Goal: Transaction & Acquisition: Purchase product/service

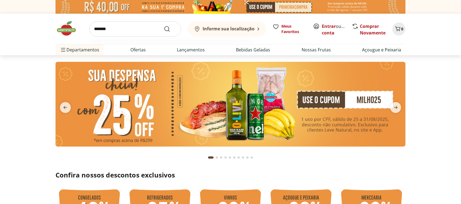
type input "*******"
click at [164, 26] on button "Submit Search" at bounding box center [170, 29] width 13 height 7
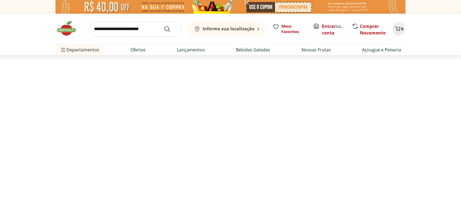
select select "**********"
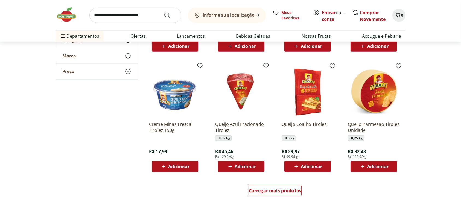
scroll to position [328, 0]
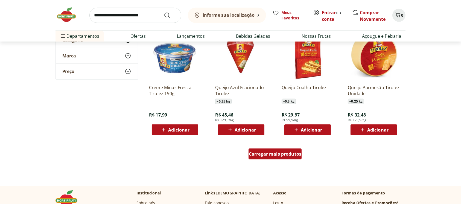
click at [288, 157] on div "Carregar mais produtos" at bounding box center [275, 154] width 53 height 11
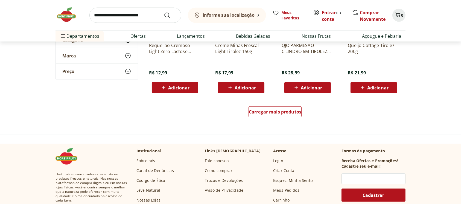
scroll to position [730, 0]
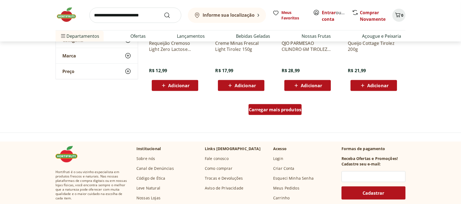
click at [275, 115] on link "Carregar mais produtos" at bounding box center [275, 110] width 53 height 13
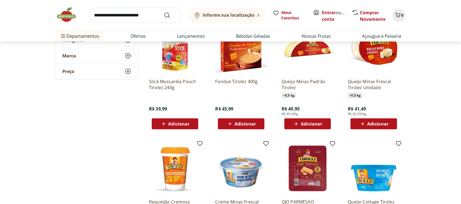
scroll to position [438, 0]
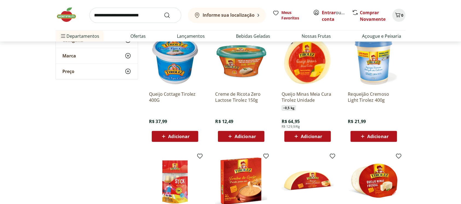
click at [70, 17] on img at bounding box center [69, 15] width 27 height 16
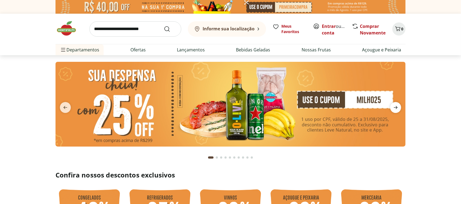
click at [398, 102] on span "next" at bounding box center [395, 107] width 11 height 11
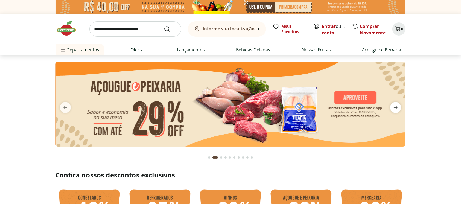
click at [395, 108] on icon "next" at bounding box center [396, 107] width 4 height 3
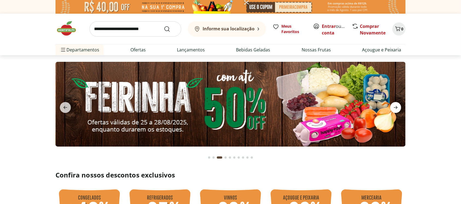
click at [395, 108] on icon "next" at bounding box center [396, 107] width 4 height 3
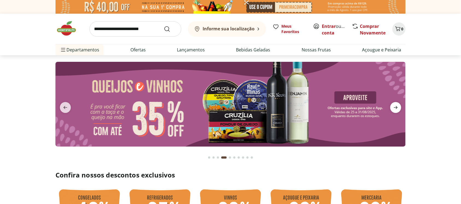
click at [398, 106] on icon "next" at bounding box center [396, 107] width 7 height 7
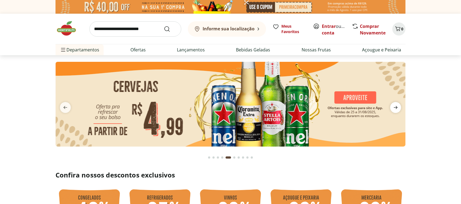
click at [398, 106] on icon "next" at bounding box center [396, 107] width 7 height 7
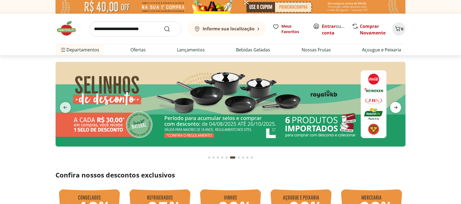
click at [398, 106] on icon "next" at bounding box center [396, 107] width 7 height 7
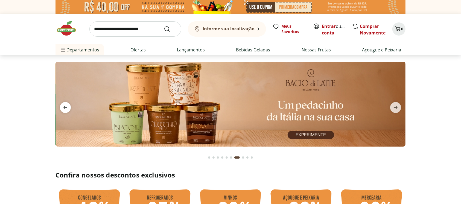
click at [66, 103] on span "previous" at bounding box center [65, 107] width 11 height 11
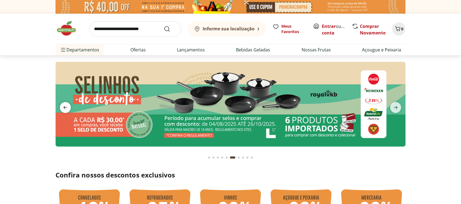
click at [66, 103] on span "previous" at bounding box center [65, 107] width 11 height 11
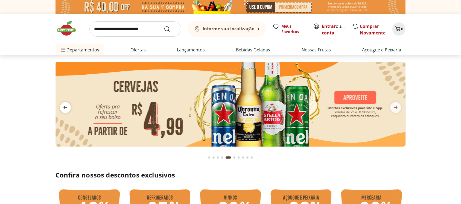
click at [66, 103] on span "previous" at bounding box center [65, 107] width 11 height 11
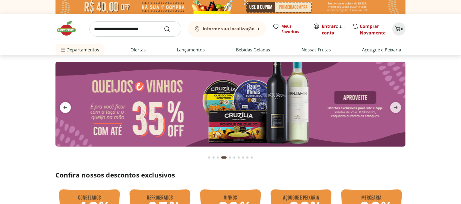
click at [66, 103] on span "previous" at bounding box center [65, 107] width 11 height 11
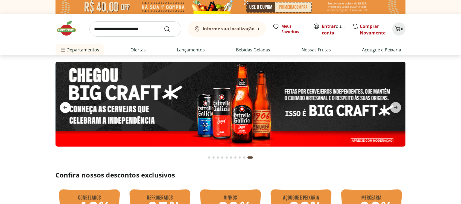
click at [70, 108] on span "previous" at bounding box center [65, 107] width 11 height 11
click at [69, 108] on span "previous" at bounding box center [65, 107] width 11 height 11
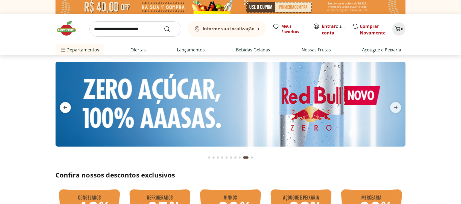
click at [69, 108] on span "previous" at bounding box center [65, 107] width 11 height 11
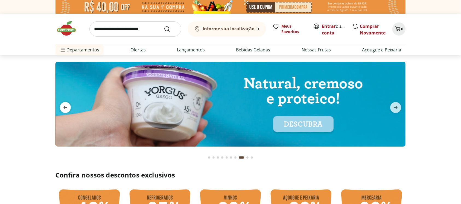
click at [69, 108] on span "previous" at bounding box center [65, 107] width 11 height 11
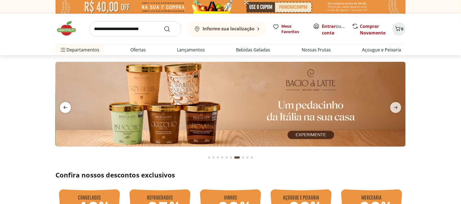
click at [69, 108] on span "previous" at bounding box center [65, 107] width 11 height 11
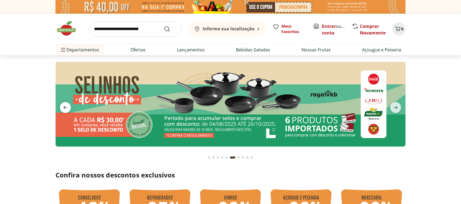
click at [69, 108] on span "previous" at bounding box center [65, 107] width 11 height 11
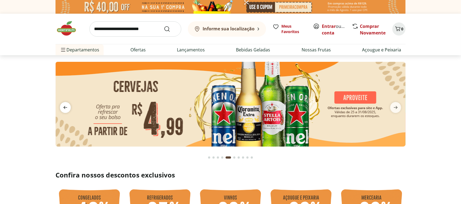
click at [69, 108] on span "previous" at bounding box center [65, 107] width 11 height 11
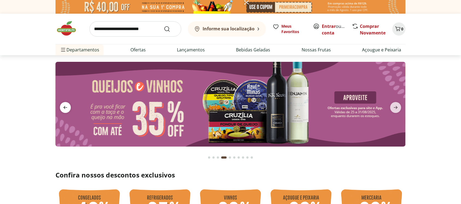
click at [69, 108] on span "previous" at bounding box center [65, 107] width 11 height 11
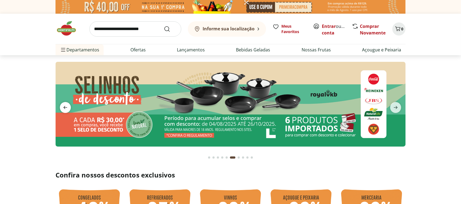
click at [69, 109] on span "previous" at bounding box center [65, 107] width 11 height 11
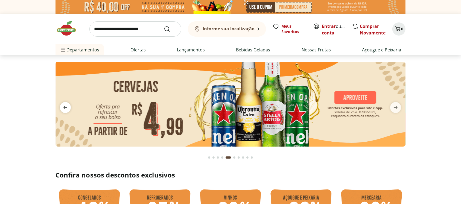
click at [63, 108] on icon "previous" at bounding box center [65, 107] width 7 height 7
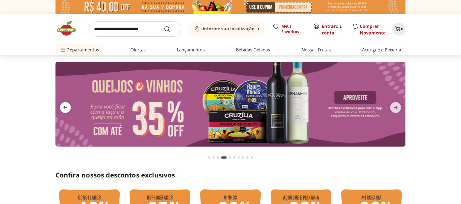
click at [63, 107] on icon "previous" at bounding box center [65, 107] width 7 height 7
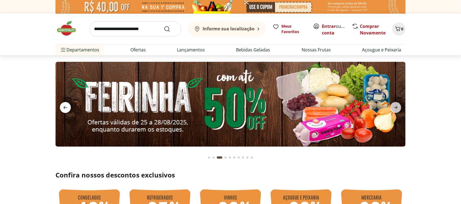
click at [63, 107] on icon "previous" at bounding box center [65, 107] width 7 height 7
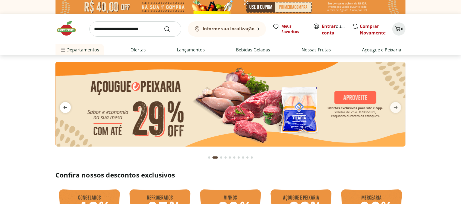
click at [63, 107] on icon "previous" at bounding box center [65, 107] width 7 height 7
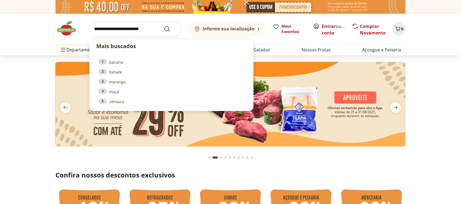
click at [138, 28] on input "search" at bounding box center [135, 28] width 92 height 15
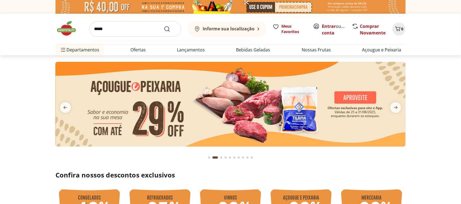
type input "*****"
click at [164, 26] on button "Submit Search" at bounding box center [170, 29] width 13 height 7
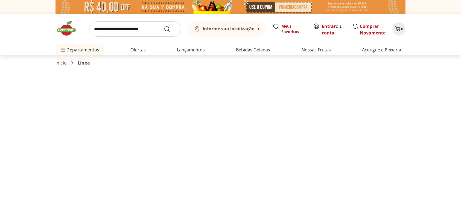
select select "**********"
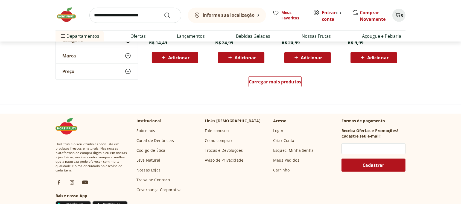
scroll to position [401, 0]
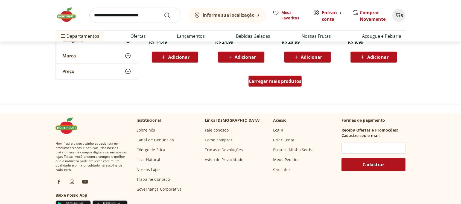
click at [299, 80] on span "Carregar mais produtos" at bounding box center [275, 81] width 53 height 4
